Goal: Task Accomplishment & Management: Use online tool/utility

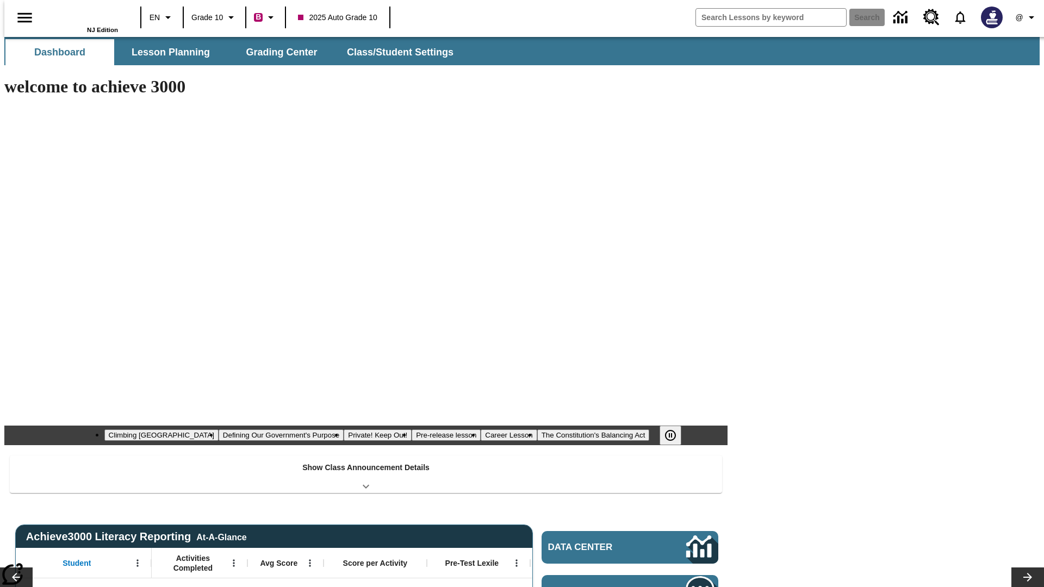
type input "-1"
click at [277, 52] on span "Grading Center" at bounding box center [281, 52] width 71 height 13
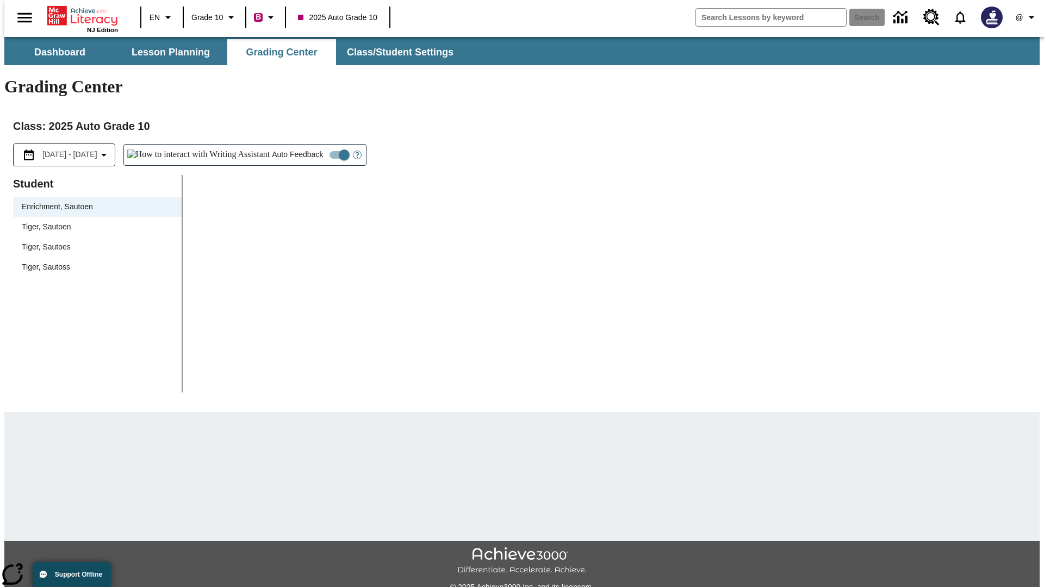
click at [94, 221] on div "Tiger, Sautoen" at bounding box center [97, 226] width 151 height 11
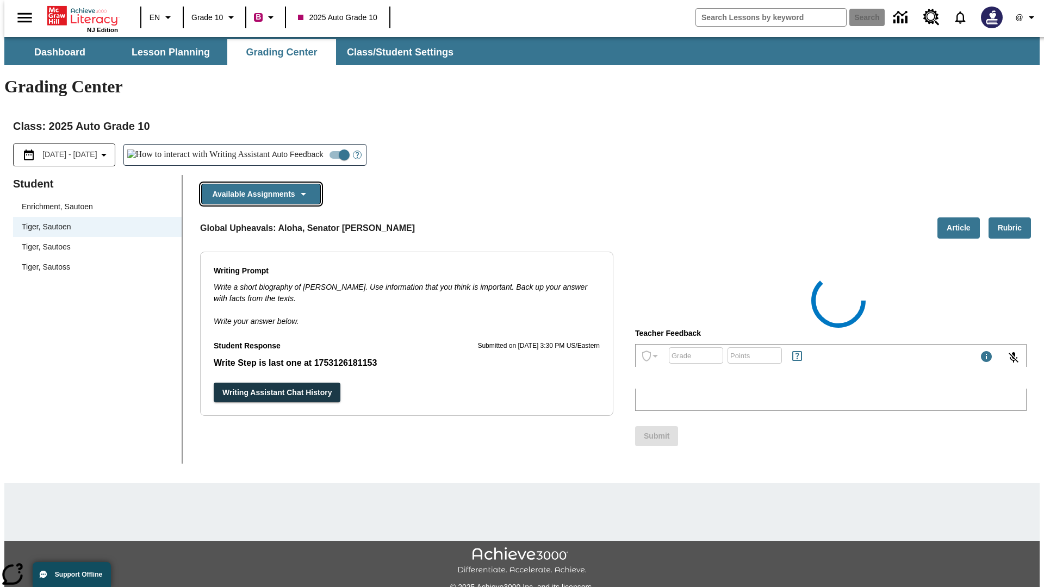
click at [258, 184] on button "Available Assignments" at bounding box center [261, 194] width 120 height 21
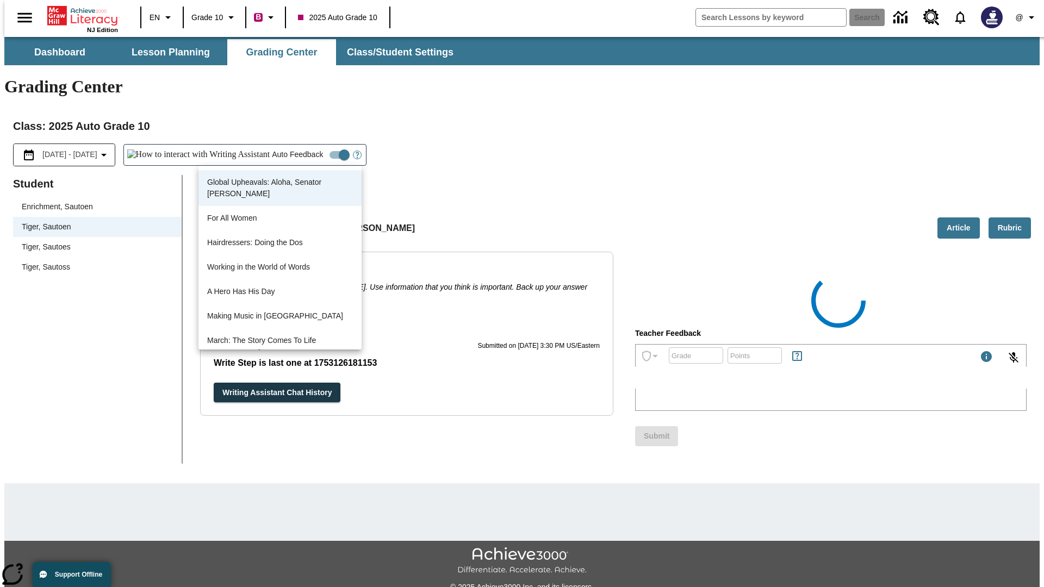
click at [214, 383] on button "Writing Assistant Chat History" at bounding box center [277, 393] width 127 height 20
